Goal: Transaction & Acquisition: Purchase product/service

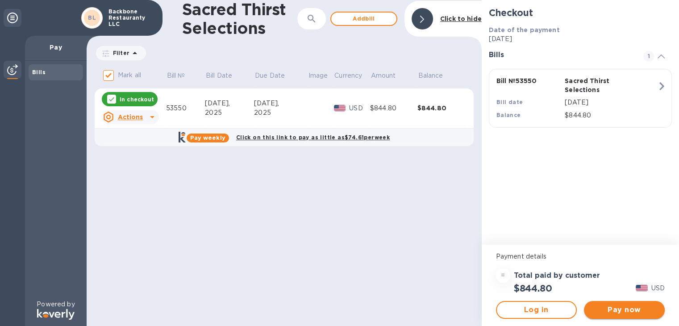
click at [618, 307] on span "Pay now" at bounding box center [624, 309] width 66 height 11
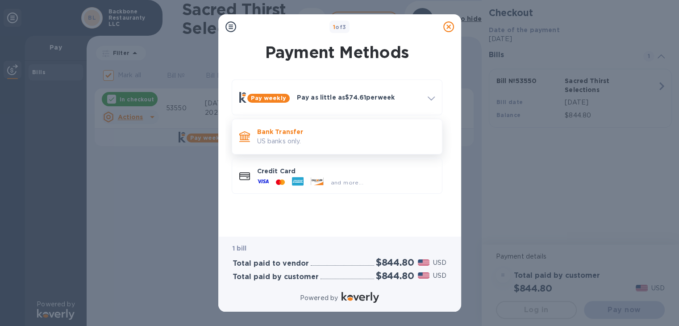
click at [302, 137] on p "US banks only." at bounding box center [346, 141] width 178 height 9
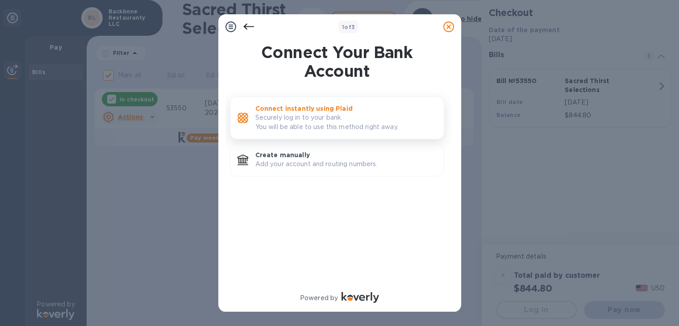
click at [337, 111] on p "Connect instantly using Plaid" at bounding box center [345, 108] width 181 height 9
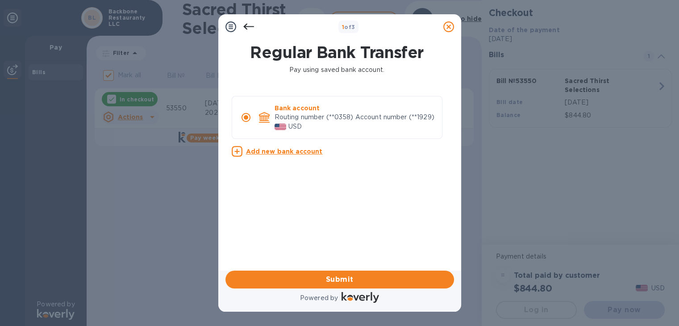
click at [333, 122] on p "Routing number (**0358) Account number (**1929)" at bounding box center [354, 116] width 160 height 9
click at [343, 277] on span "Submit" at bounding box center [340, 279] width 214 height 11
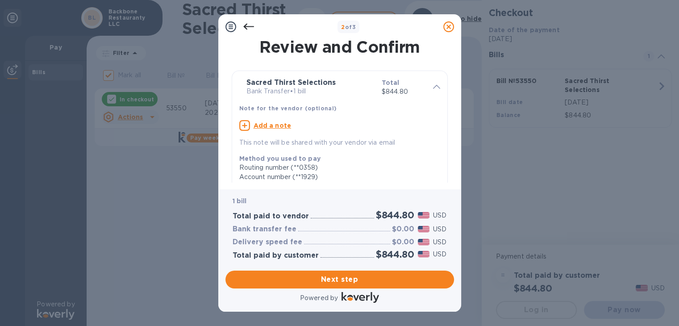
click at [263, 124] on u "Add a note" at bounding box center [272, 125] width 38 height 7
click at [264, 124] on textarea at bounding box center [332, 127] width 187 height 8
type textarea "Backbone Restaurant Thank you"
click at [376, 176] on div "Account number (**1929)" at bounding box center [336, 174] width 194 height 9
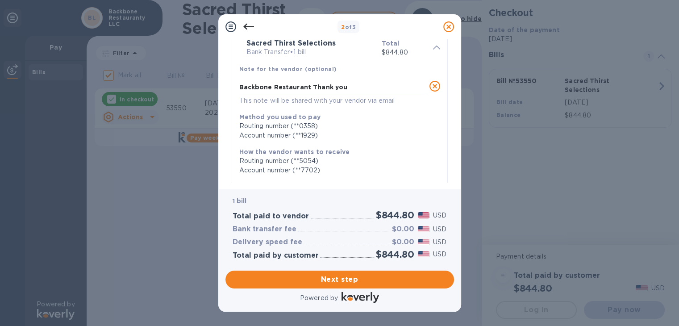
scroll to position [45, 0]
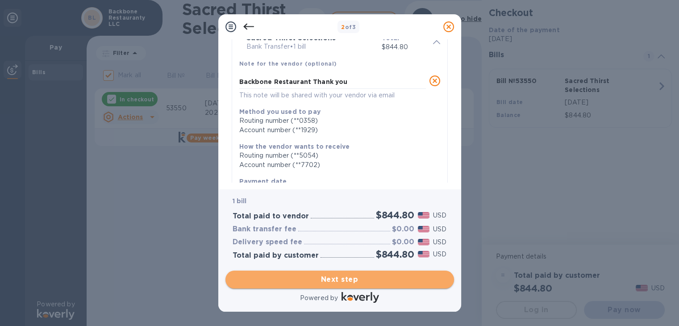
click at [338, 281] on span "Next step" at bounding box center [340, 279] width 214 height 11
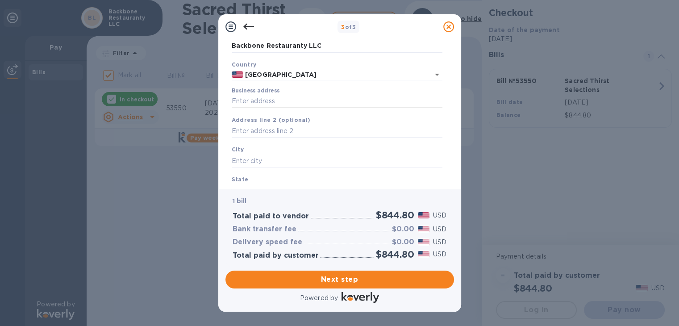
click at [271, 103] on input "Business address" at bounding box center [337, 101] width 211 height 13
type input "3463 North Verdugo Road"
click at [257, 162] on input "text" at bounding box center [337, 160] width 211 height 13
type input "Glendale"
click at [242, 185] on div "Business Information Legal business name Please provide the legal name that app…" at bounding box center [339, 114] width 243 height 150
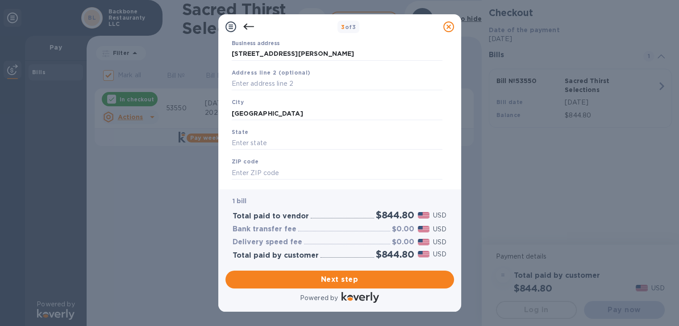
scroll to position [112, 0]
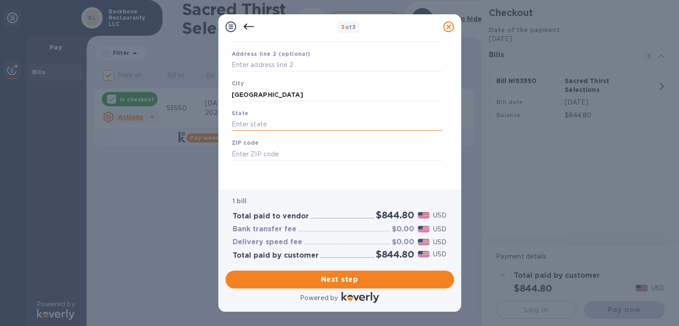
click at [273, 122] on input "text" at bounding box center [337, 124] width 211 height 13
type input "ca"
click at [248, 155] on input "text" at bounding box center [337, 153] width 211 height 13
type input "91208"
click at [274, 178] on div "Legal business name Please provide the legal name that appears on your SS-4 for…" at bounding box center [337, 72] width 218 height 219
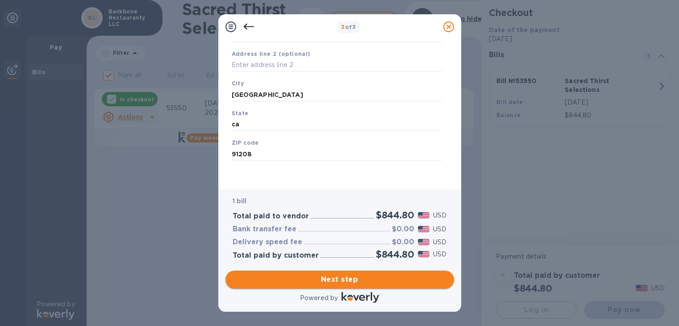
click at [342, 275] on span "Next step" at bounding box center [340, 279] width 214 height 11
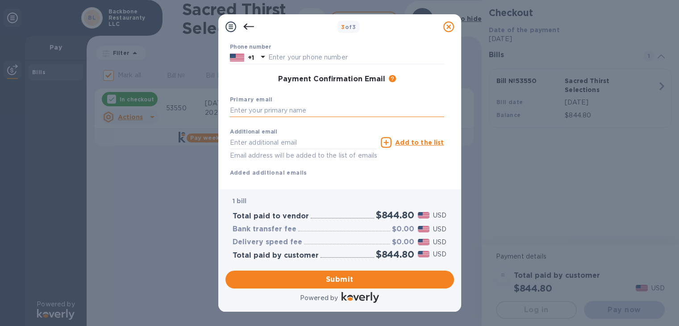
click at [259, 115] on input "text" at bounding box center [337, 110] width 214 height 13
type input "admin@backbonerestaurant.com"
click at [282, 56] on input "text" at bounding box center [356, 57] width 176 height 13
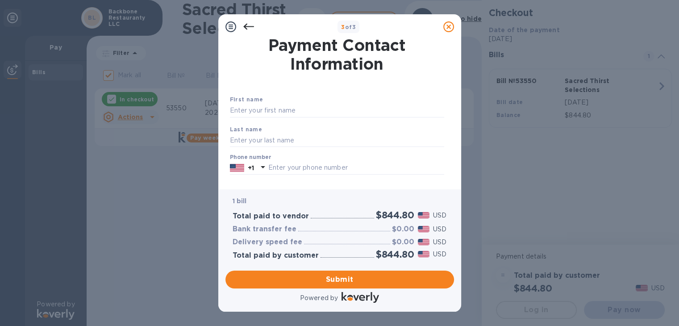
scroll to position [0, 0]
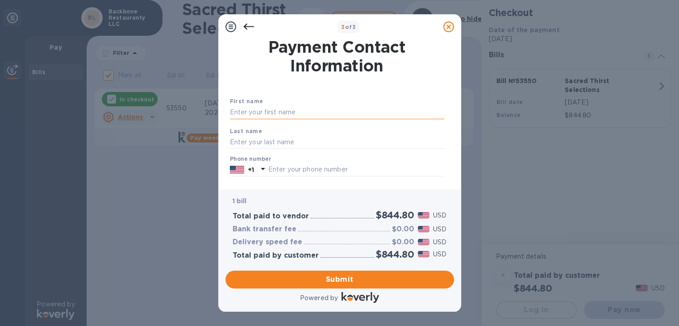
click at [249, 111] on input "text" at bounding box center [337, 112] width 214 height 13
type input "Karen"
type input "Yoo"
click at [269, 168] on input "text" at bounding box center [356, 169] width 176 height 13
type input "3106251539"
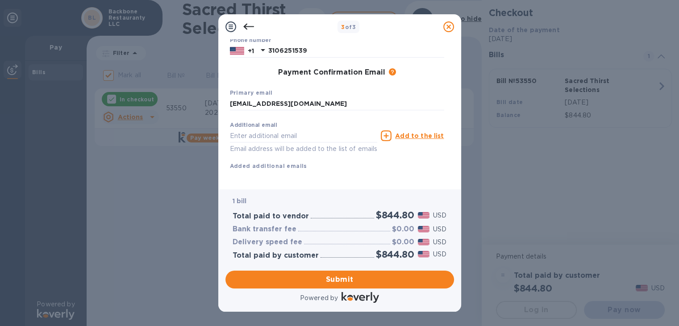
scroll to position [133, 0]
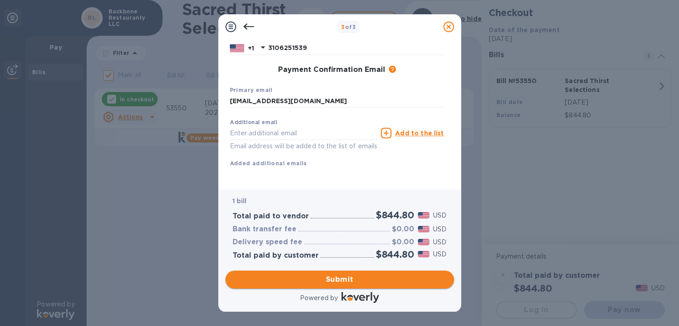
click at [352, 278] on span "Submit" at bounding box center [340, 279] width 214 height 11
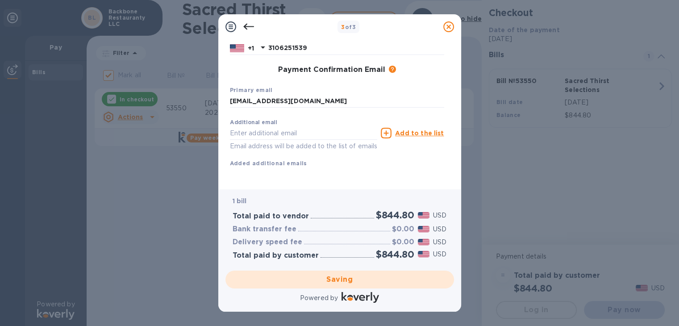
checkbox input "false"
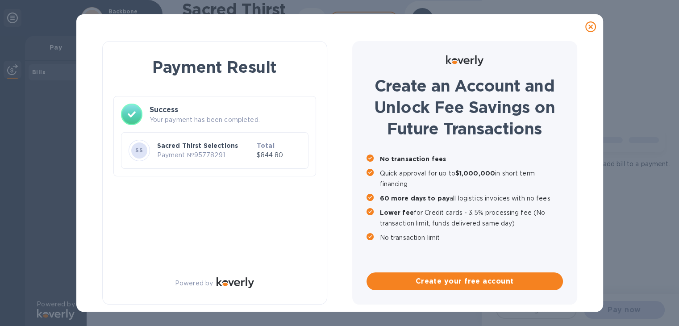
scroll to position [0, 0]
